Goal: Transaction & Acquisition: Book appointment/travel/reservation

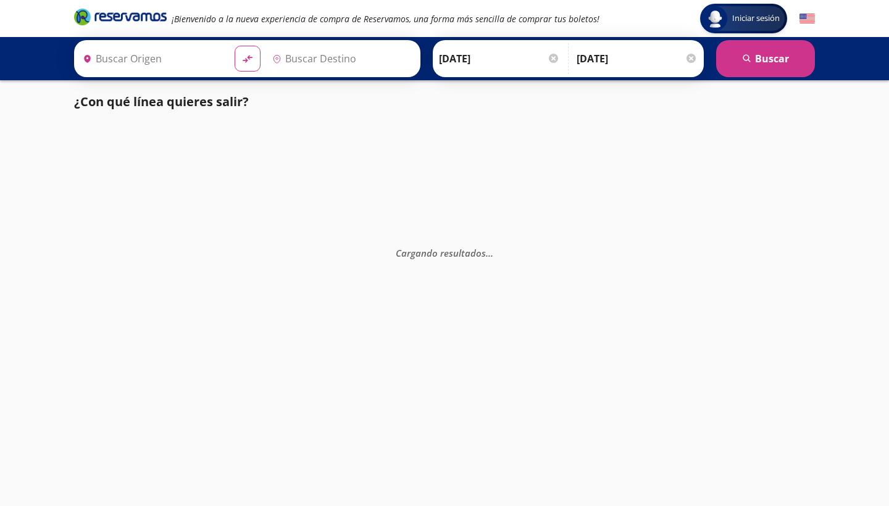
type input "[GEOGRAPHIC_DATA], [GEOGRAPHIC_DATA]"
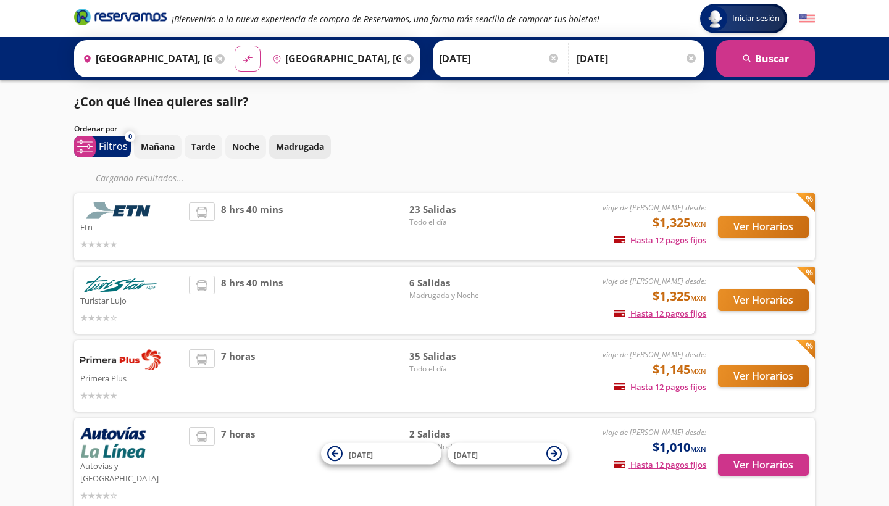
click at [303, 154] on button "Madrugada" at bounding box center [300, 147] width 62 height 24
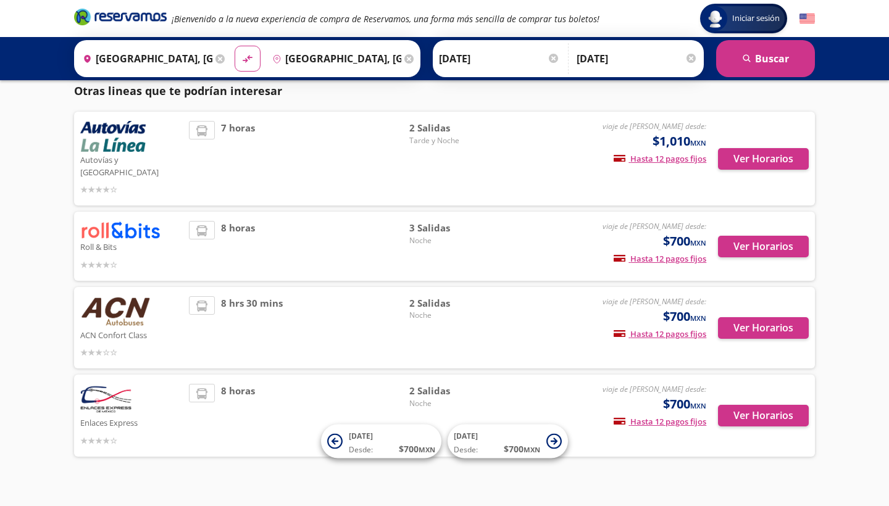
scroll to position [309, 0]
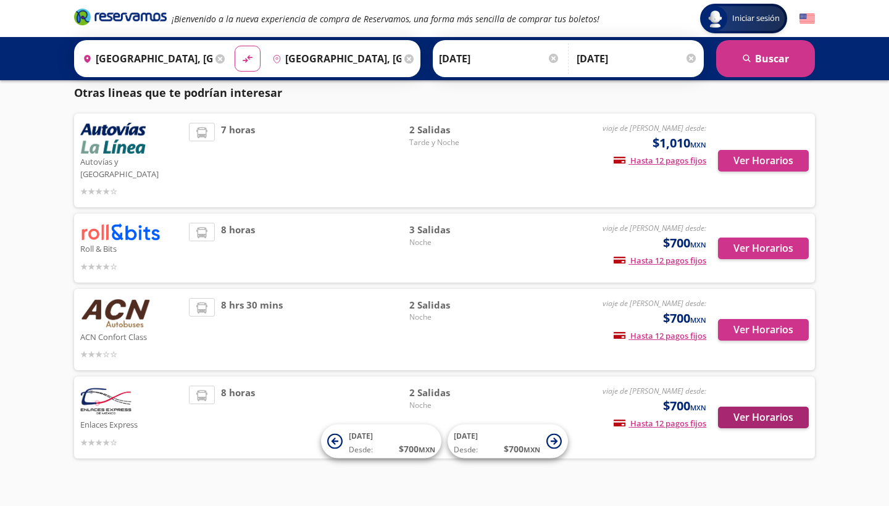
click at [770, 407] on button "Ver Horarios" at bounding box center [763, 418] width 91 height 22
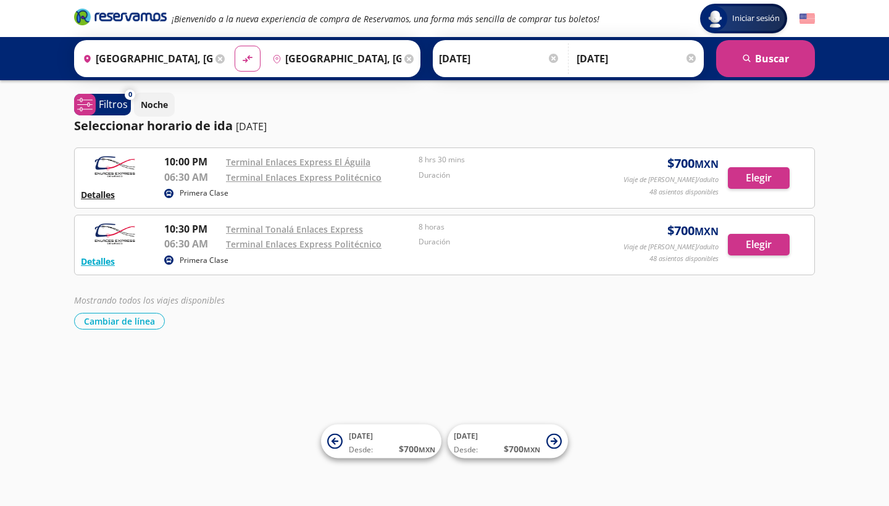
click at [102, 194] on button "Detalles" at bounding box center [98, 194] width 34 height 13
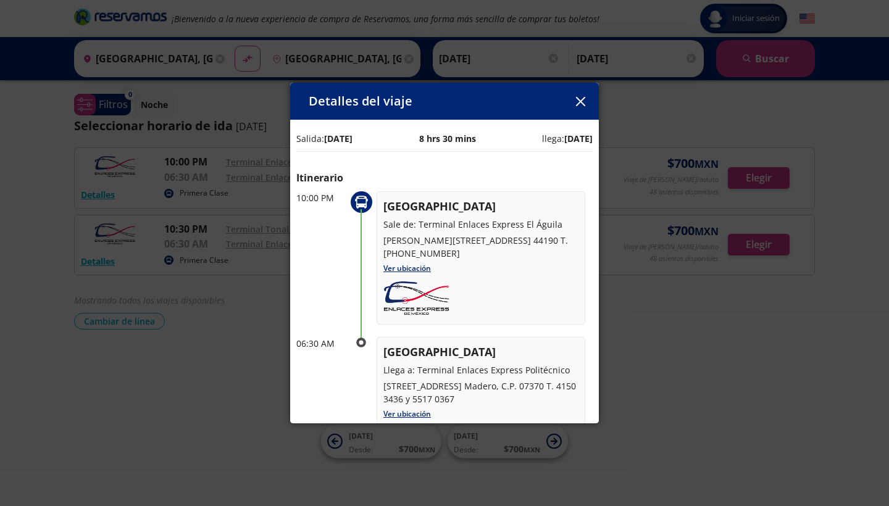
click at [577, 110] on button "button" at bounding box center [580, 101] width 19 height 19
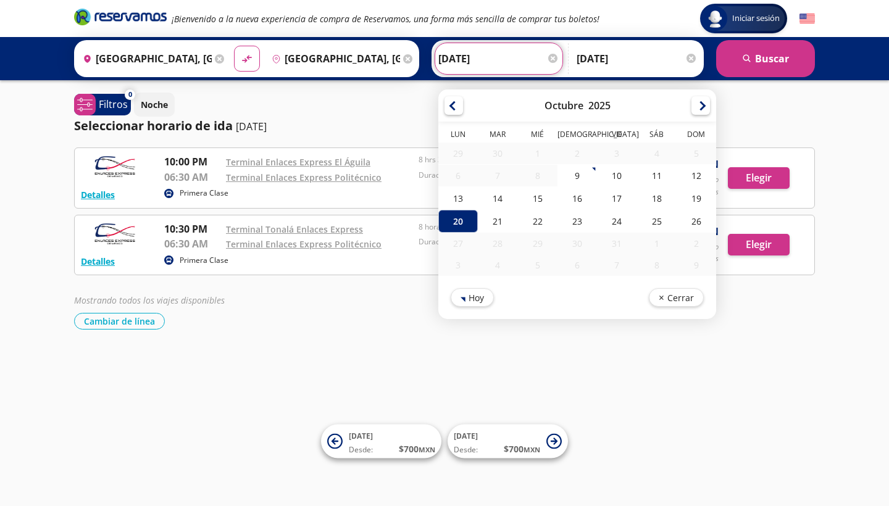
click at [521, 55] on input "[DATE]" at bounding box center [498, 58] width 121 height 31
click at [716, 205] on div "19" at bounding box center [695, 198] width 39 height 23
type input "[DATE]"
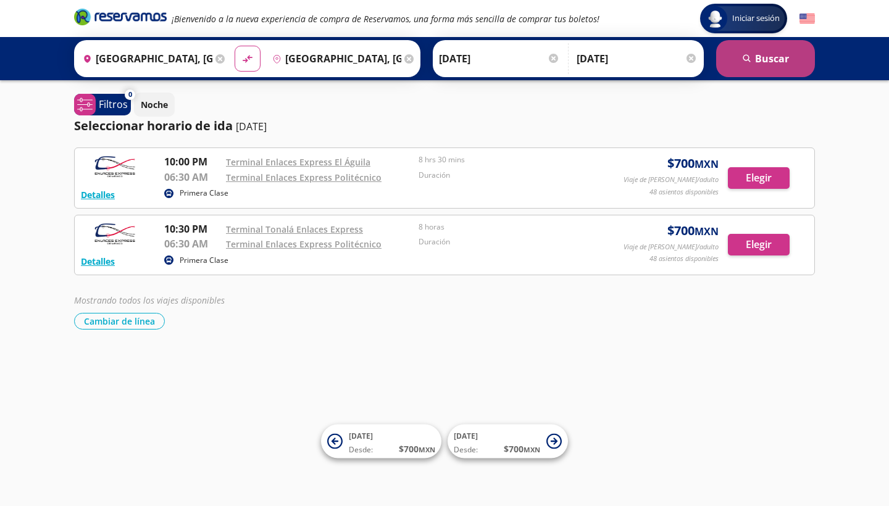
click at [771, 54] on button "search [GEOGRAPHIC_DATA]" at bounding box center [765, 58] width 99 height 37
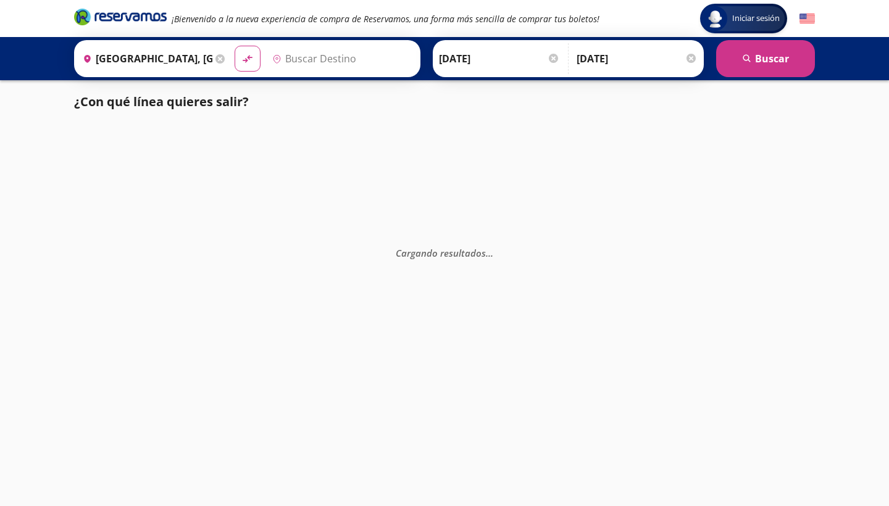
type input "[GEOGRAPHIC_DATA], [GEOGRAPHIC_DATA]"
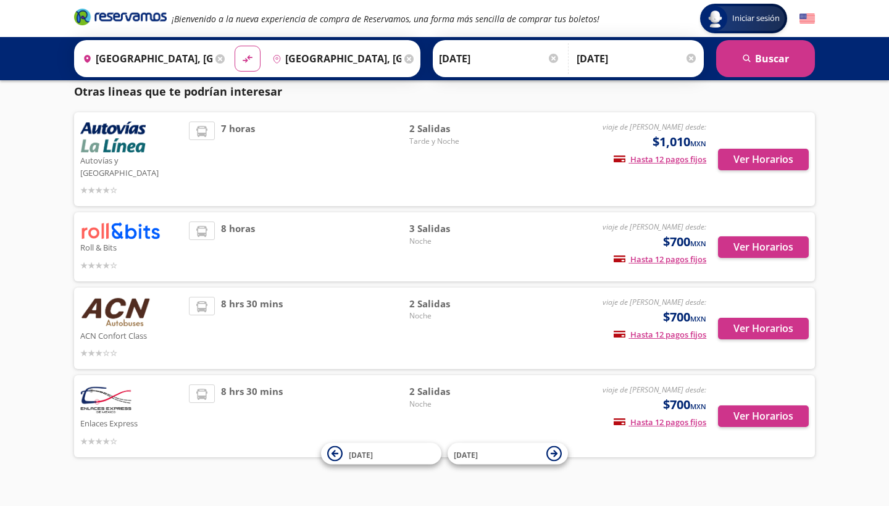
scroll to position [352, 0]
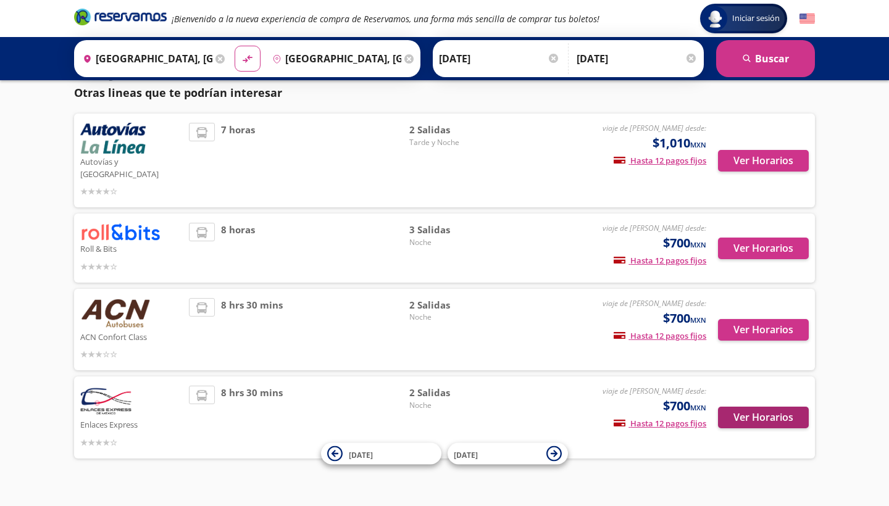
click at [776, 407] on button "Ver Horarios" at bounding box center [763, 418] width 91 height 22
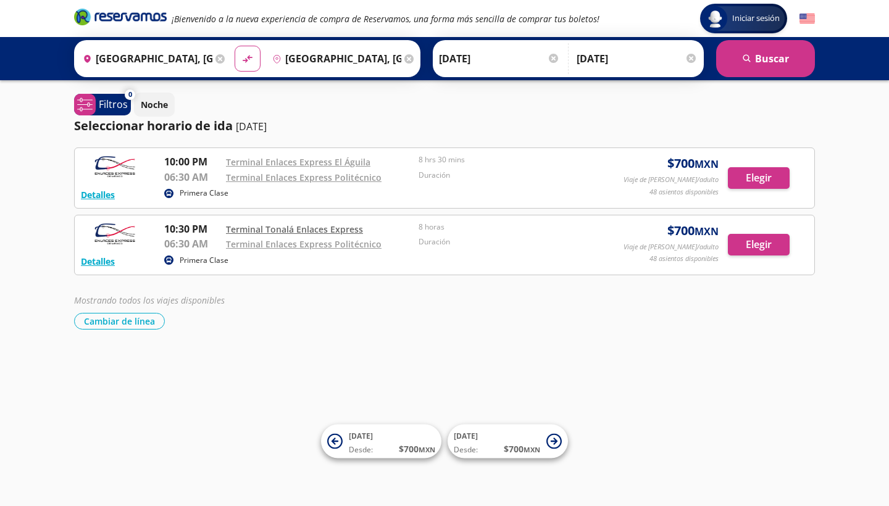
click at [346, 225] on link "Terminal Tonalá Enlaces Express" at bounding box center [294, 229] width 137 height 12
click at [758, 246] on button "Elegir" at bounding box center [759, 245] width 62 height 22
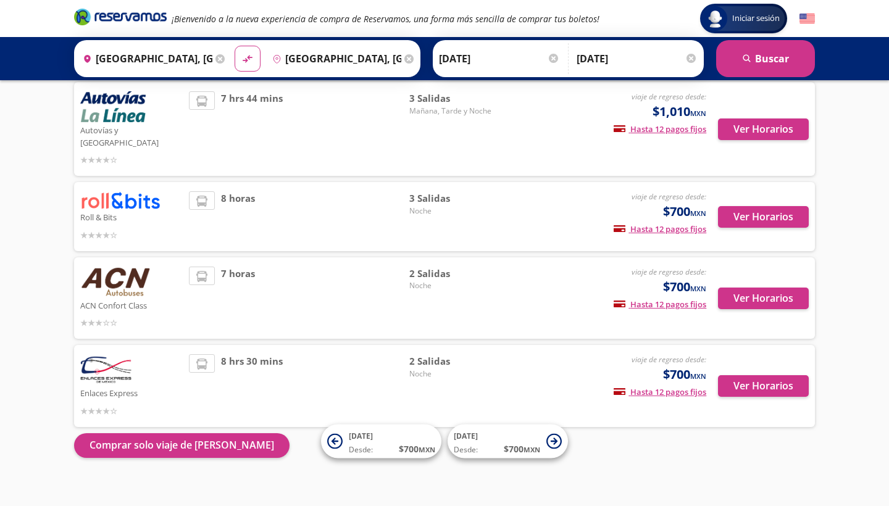
scroll to position [339, 0]
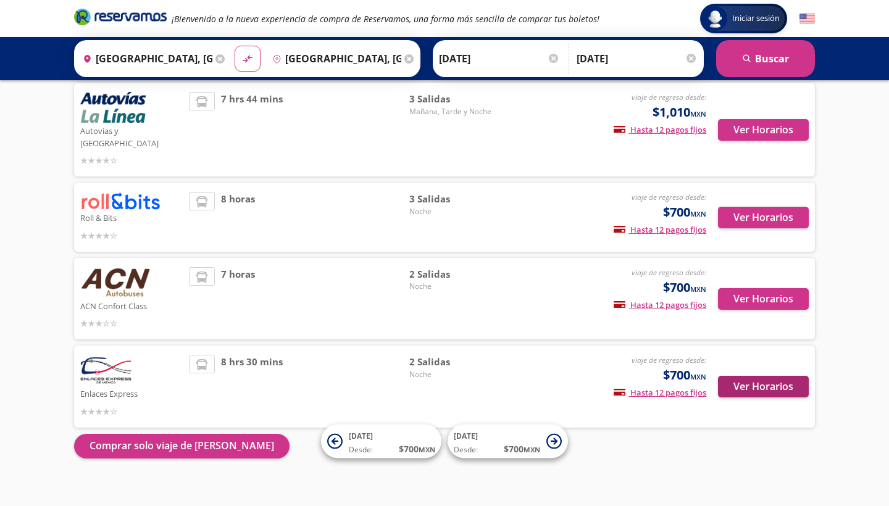
click at [760, 376] on button "Ver Horarios" at bounding box center [763, 387] width 91 height 22
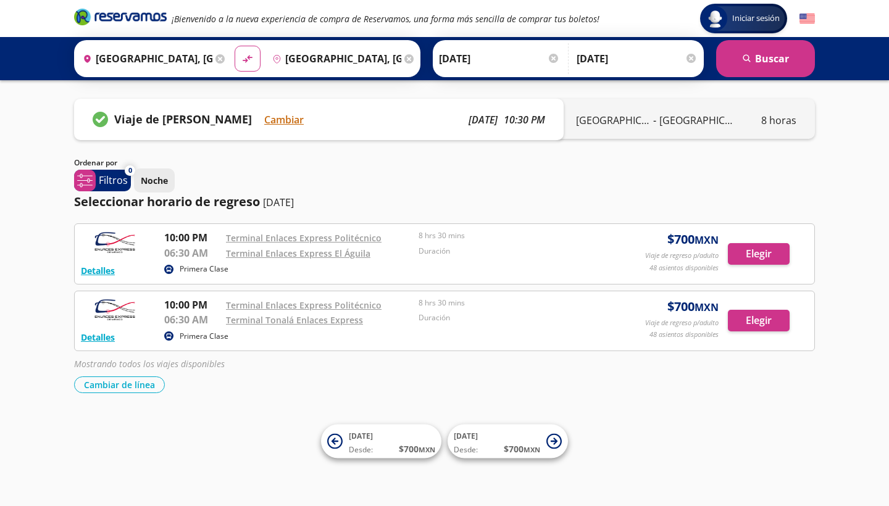
click at [151, 178] on p "Noche" at bounding box center [154, 180] width 27 height 13
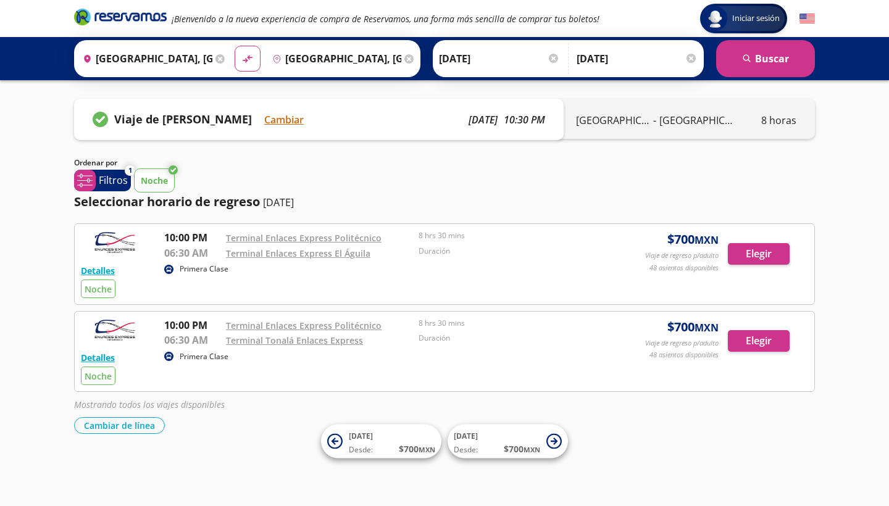
click at [151, 178] on p "Noche" at bounding box center [154, 180] width 27 height 13
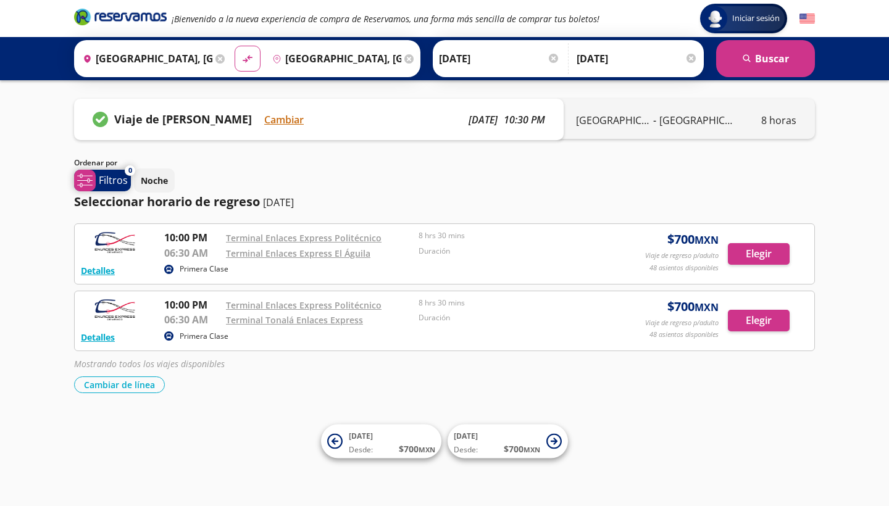
click at [107, 180] on p "Filtros" at bounding box center [113, 180] width 29 height 15
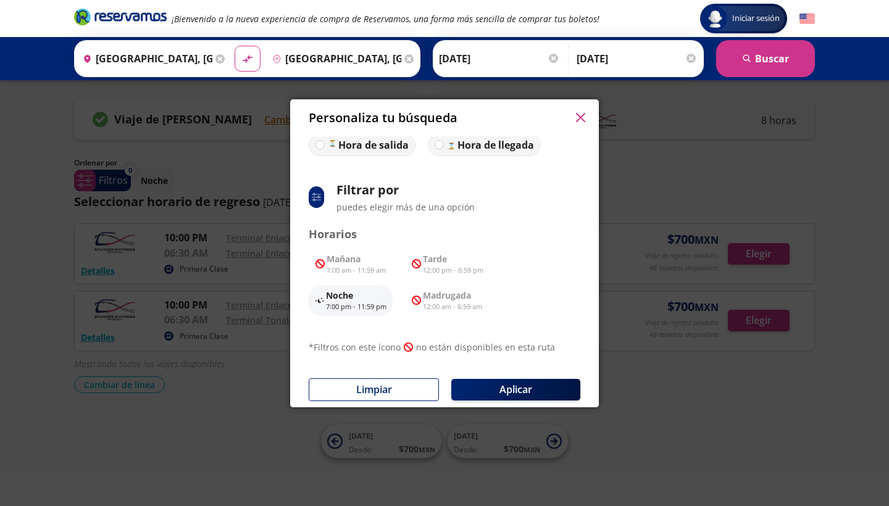
scroll to position [70, 0]
click at [356, 381] on button "Limpiar" at bounding box center [374, 389] width 130 height 23
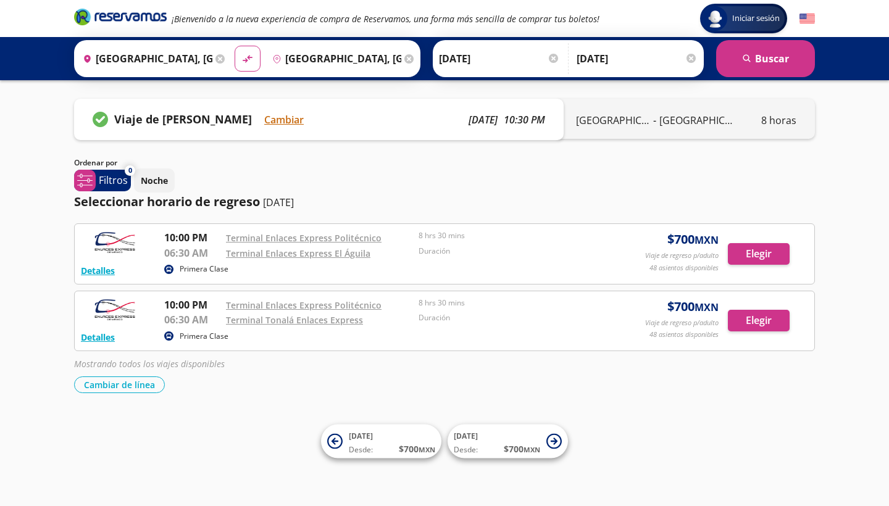
scroll to position [0, 0]
click at [312, 173] on div "Noche" at bounding box center [474, 180] width 681 height 24
click at [116, 380] on button "Cambiar de línea" at bounding box center [119, 384] width 91 height 17
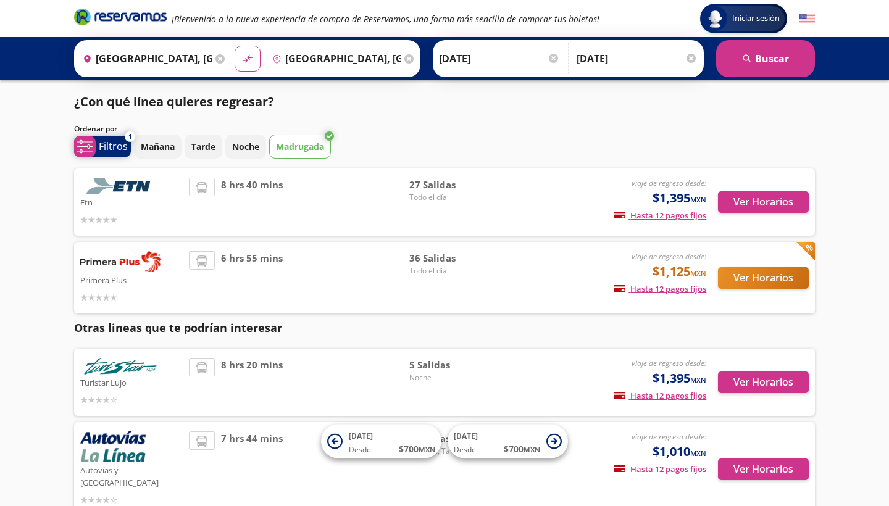
click at [121, 151] on p "Filtros" at bounding box center [113, 146] width 29 height 15
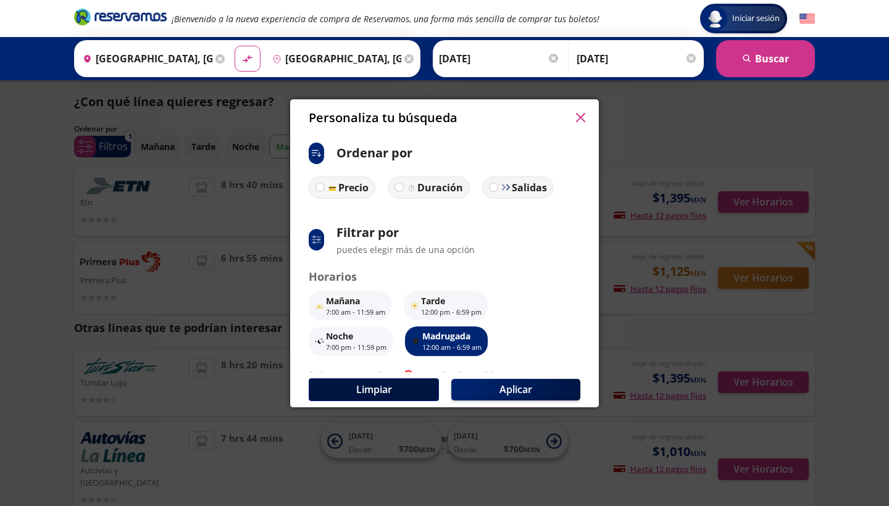
click at [399, 386] on button "Limpiar" at bounding box center [374, 389] width 130 height 23
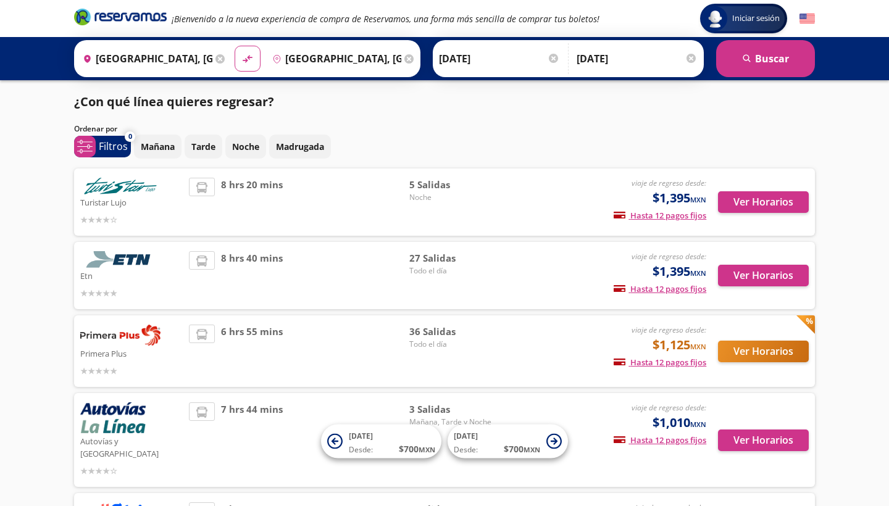
click at [750, 351] on button "Ver Horarios" at bounding box center [763, 352] width 91 height 22
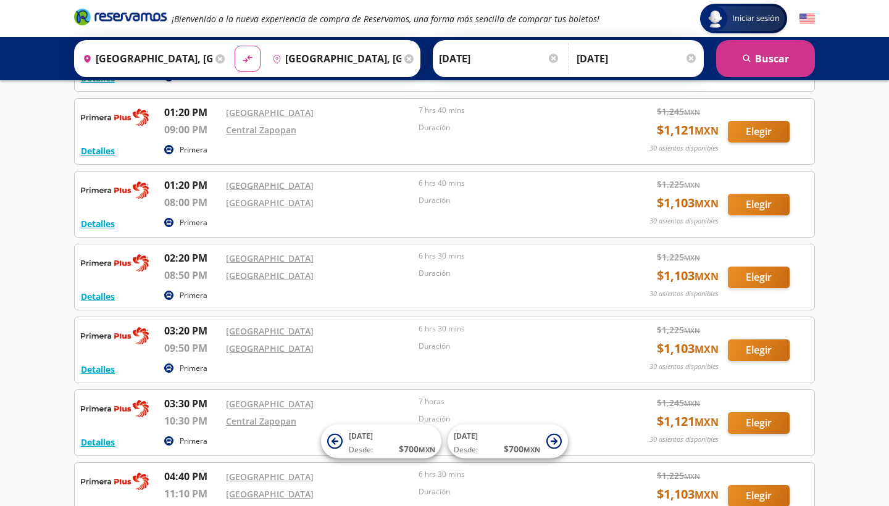
scroll to position [856, 0]
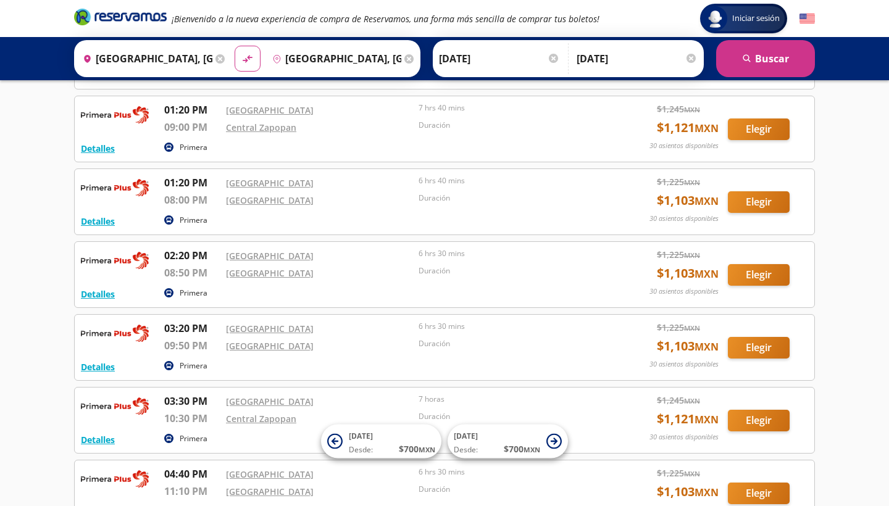
click at [765, 352] on button "Elegir" at bounding box center [759, 348] width 62 height 22
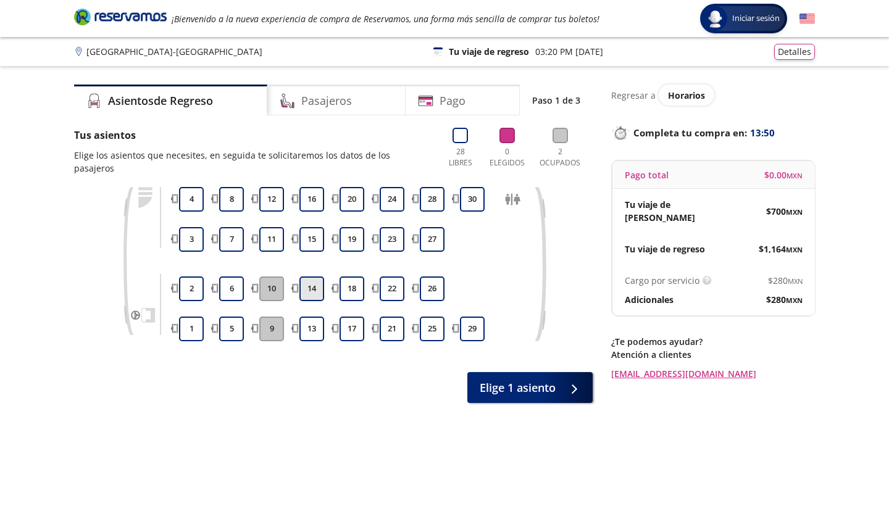
click at [315, 276] on button "14" at bounding box center [311, 288] width 25 height 25
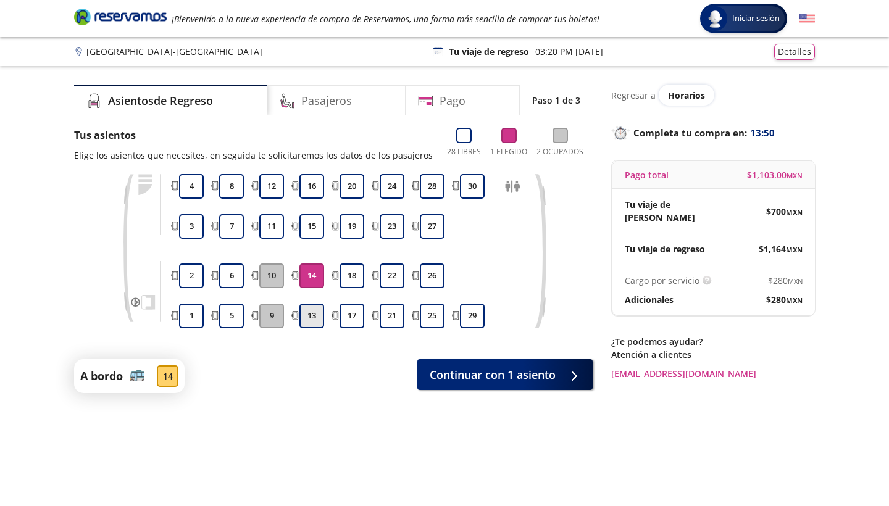
click at [316, 315] on button "13" at bounding box center [311, 316] width 25 height 25
click at [312, 277] on button "14" at bounding box center [311, 276] width 25 height 25
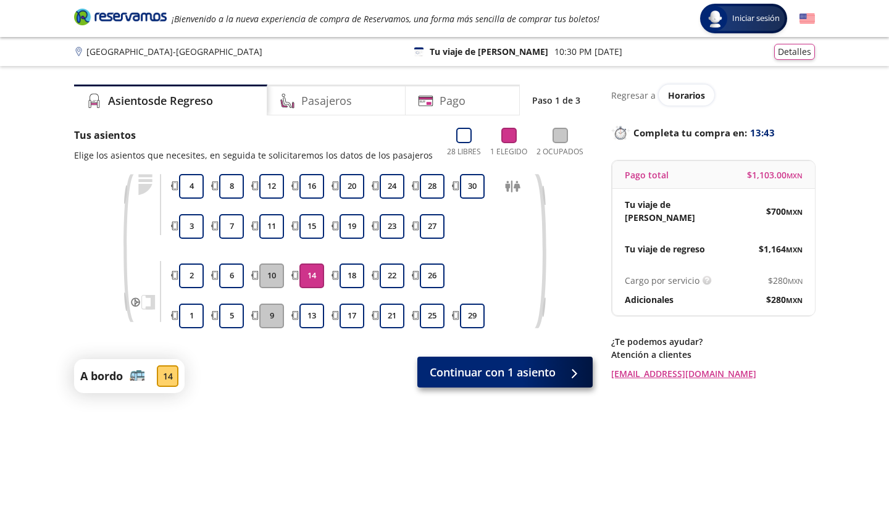
click at [446, 374] on span "Continuar con 1 asiento" at bounding box center [493, 372] width 126 height 17
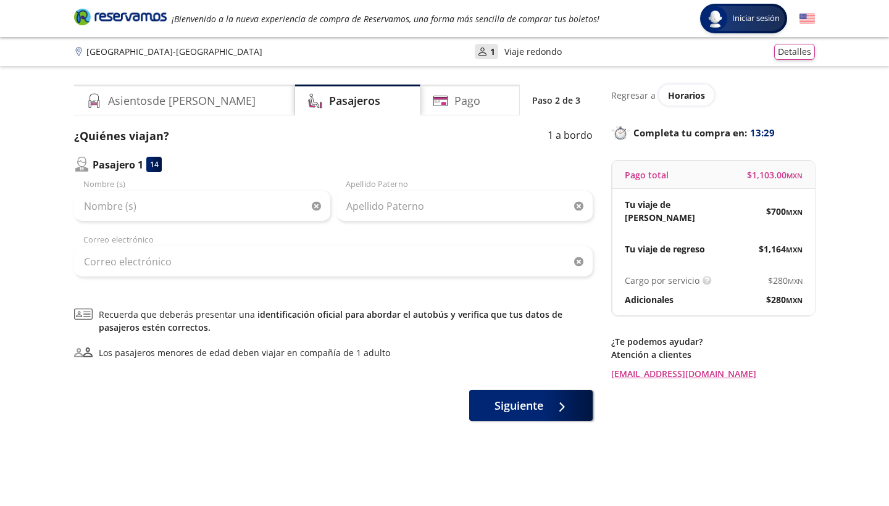
click at [776, 206] on span "$ 700 MXN" at bounding box center [784, 211] width 36 height 13
click at [786, 245] on small "MXN" at bounding box center [794, 249] width 17 height 9
click at [776, 251] on div "Tu viaje de regreso $ 1,164 MXN" at bounding box center [713, 248] width 202 height 31
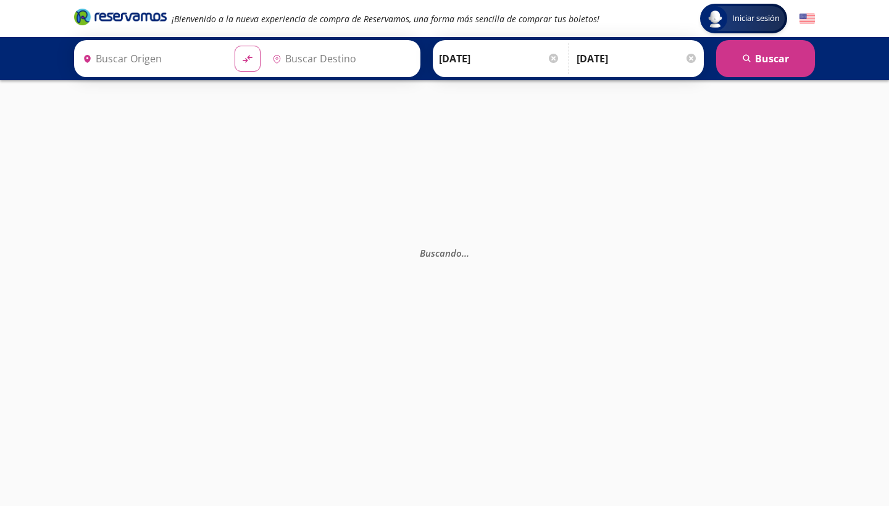
type input "[GEOGRAPHIC_DATA], [GEOGRAPHIC_DATA]"
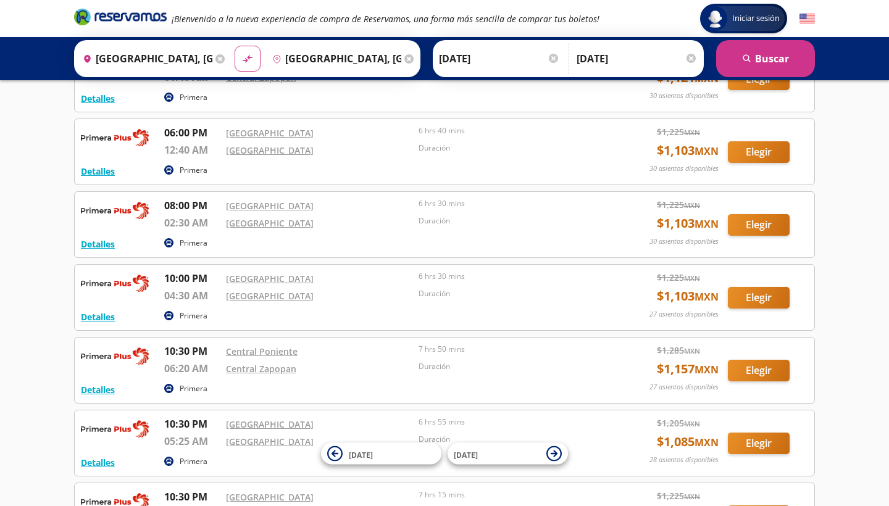
scroll to position [1479, 0]
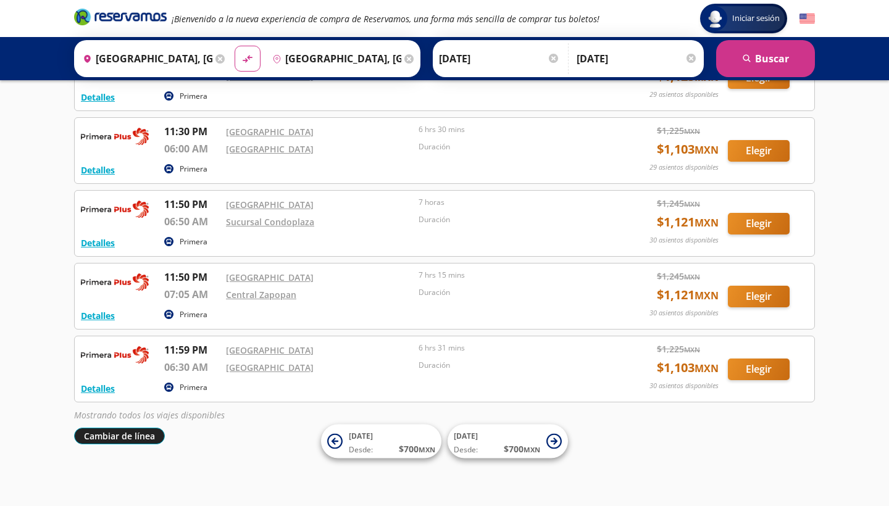
click at [112, 434] on button "Cambiar de línea" at bounding box center [119, 436] width 91 height 17
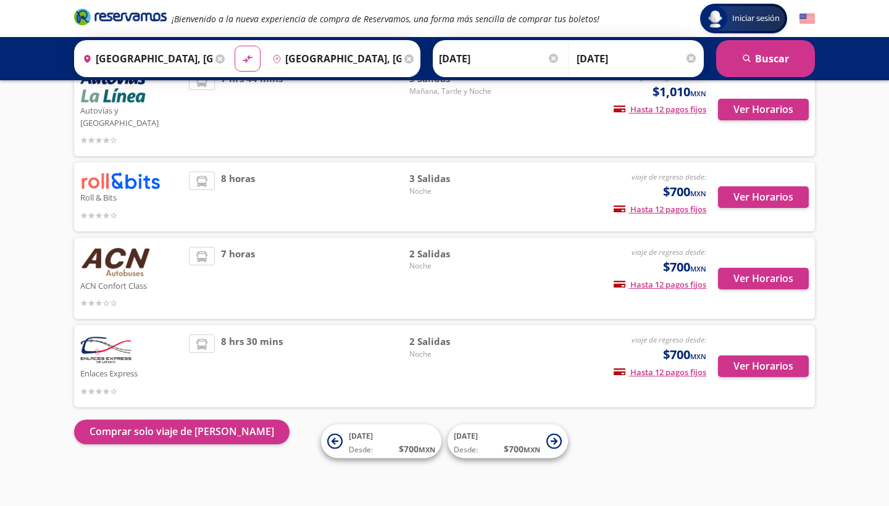
scroll to position [317, 0]
